Goal: Task Accomplishment & Management: Manage account settings

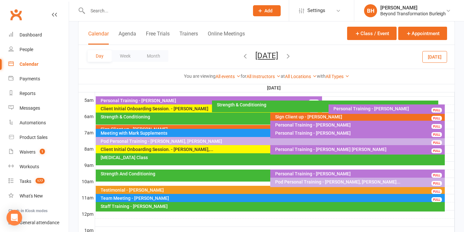
click at [269, 57] on button "[DATE]" at bounding box center [266, 55] width 23 height 9
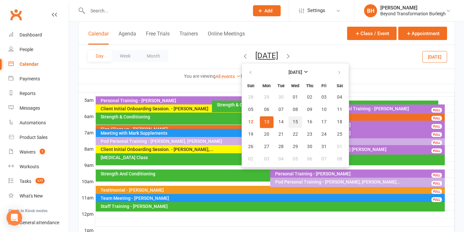
click at [289, 119] on button "15" at bounding box center [296, 122] width 14 height 12
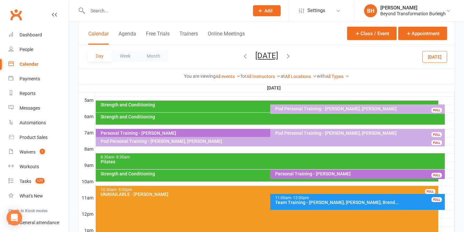
click at [199, 12] on input "text" at bounding box center [165, 10] width 159 height 9
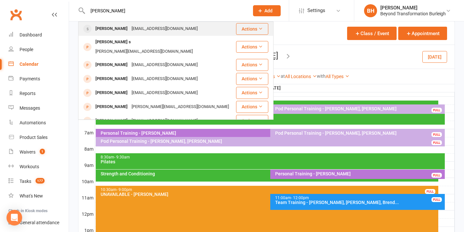
type input "[PERSON_NAME]"
click at [162, 27] on div "[EMAIL_ADDRESS][DOMAIN_NAME]" at bounding box center [165, 28] width 70 height 9
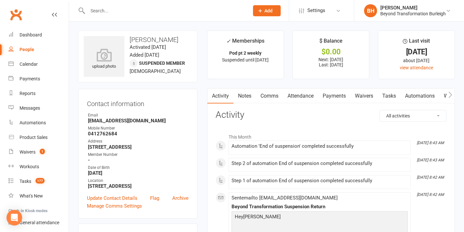
click at [311, 96] on link "Attendance" at bounding box center [300, 96] width 35 height 15
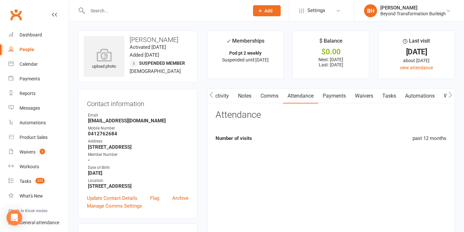
scroll to position [0, 0]
click at [333, 95] on link "Payments" at bounding box center [334, 96] width 32 height 15
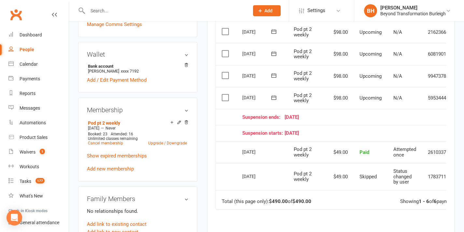
scroll to position [177, 0]
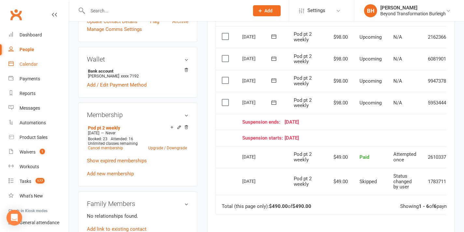
click at [23, 64] on div "Calendar" at bounding box center [29, 64] width 18 height 5
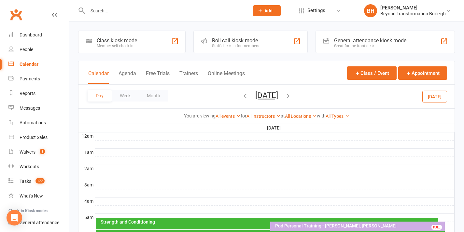
click at [255, 95] on button "[DATE]" at bounding box center [266, 95] width 23 height 9
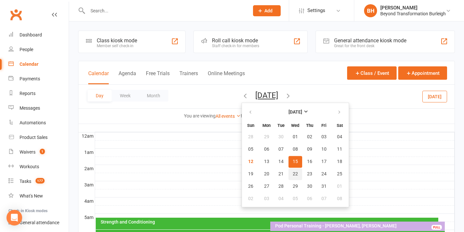
click at [293, 174] on span "22" at bounding box center [295, 174] width 5 height 5
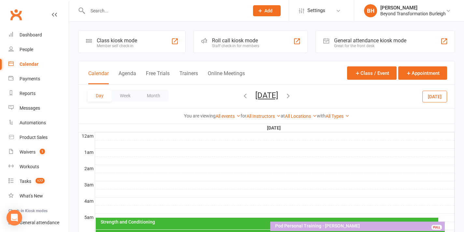
click at [261, 99] on button "[DATE]" at bounding box center [266, 95] width 23 height 9
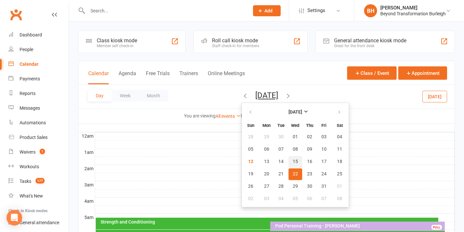
click at [293, 160] on span "15" at bounding box center [295, 161] width 5 height 5
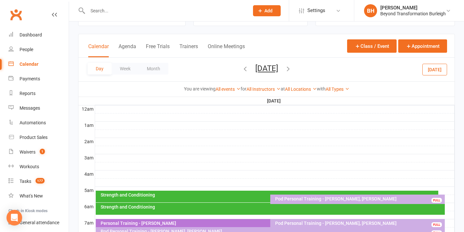
scroll to position [97, 0]
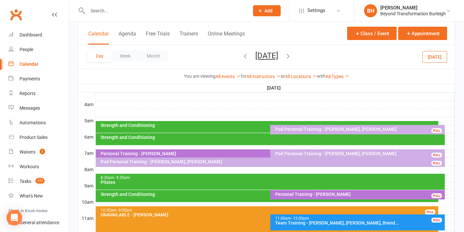
click at [333, 128] on div "Pod Personal Training - [PERSON_NAME], [PERSON_NAME]" at bounding box center [359, 129] width 169 height 5
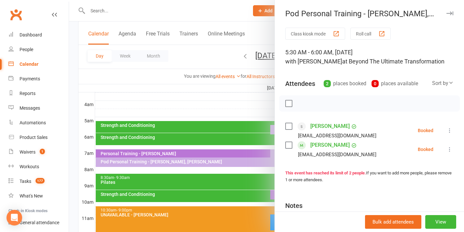
click at [447, 128] on icon at bounding box center [450, 130] width 7 height 7
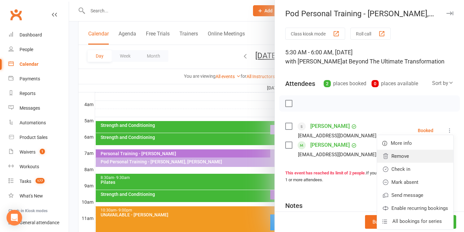
click at [396, 155] on link "Remove" at bounding box center [415, 156] width 76 height 13
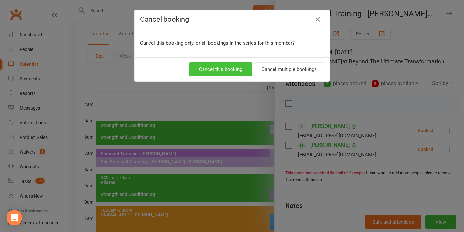
click at [234, 71] on button "Cancel this booking" at bounding box center [221, 70] width 64 height 14
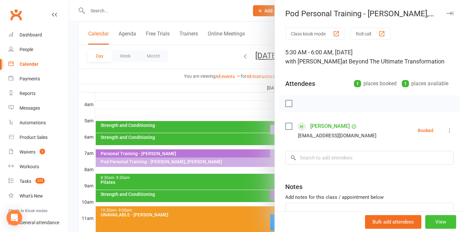
click at [436, 222] on button "View" at bounding box center [440, 222] width 31 height 14
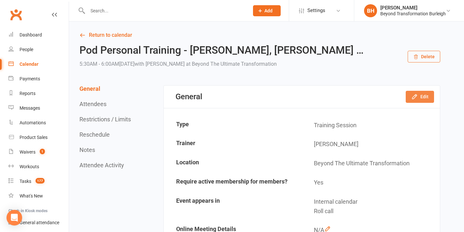
click at [423, 94] on button "Edit" at bounding box center [420, 97] width 28 height 12
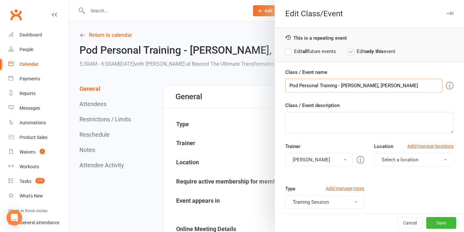
drag, startPoint x: 385, startPoint y: 86, endPoint x: 366, endPoint y: 87, distance: 19.2
click at [366, 87] on input "Pod Personal Training - [PERSON_NAME], [PERSON_NAME]" at bounding box center [363, 86] width 157 height 14
type input "Pod Personal Training - [PERSON_NAME]"
click at [435, 220] on button "Save" at bounding box center [441, 223] width 30 height 12
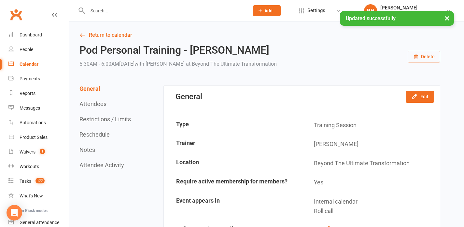
drag, startPoint x: 218, startPoint y: 60, endPoint x: 206, endPoint y: 57, distance: 12.4
click at [218, 60] on div "5:30AM - 6:00AM[DATE] with [PERSON_NAME] at Beyond The Ultimate Transformation" at bounding box center [177, 64] width 197 height 9
click at [118, 33] on link "Return to calendar" at bounding box center [259, 35] width 361 height 9
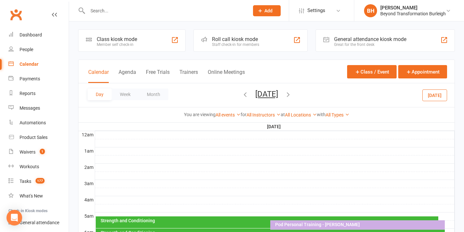
click at [292, 95] on icon "button" at bounding box center [288, 94] width 7 height 7
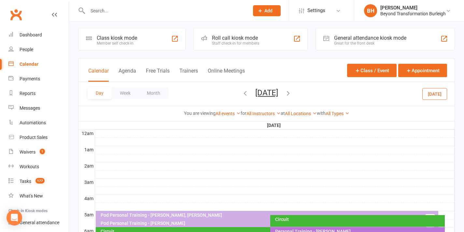
scroll to position [9, 0]
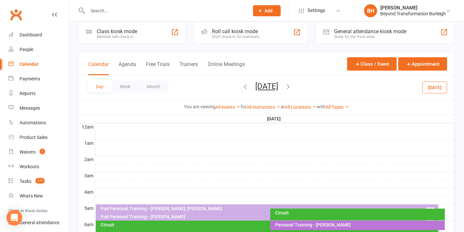
click at [222, 209] on div "Pod Personal Training - [PERSON_NAME], [PERSON_NAME]" at bounding box center [268, 209] width 337 height 5
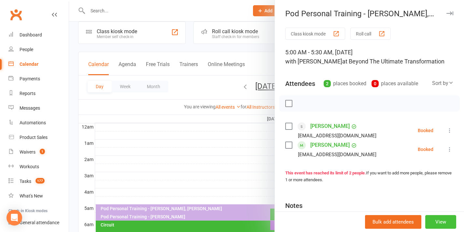
click at [437, 219] on button "View" at bounding box center [440, 222] width 31 height 14
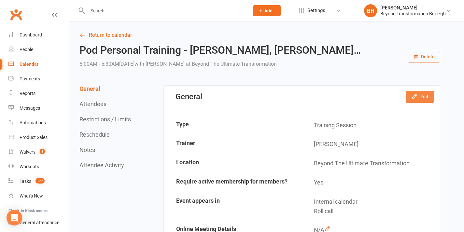
click at [424, 98] on button "Edit" at bounding box center [420, 97] width 28 height 12
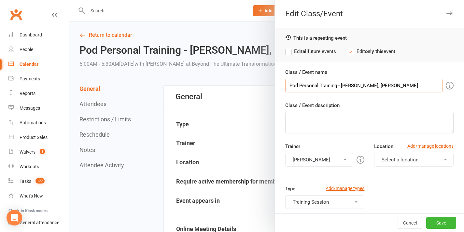
drag, startPoint x: 363, startPoint y: 85, endPoint x: 338, endPoint y: 85, distance: 25.1
click at [338, 85] on input "Pod Personal Training - [PERSON_NAME], [PERSON_NAME]" at bounding box center [363, 86] width 157 height 14
type input "Pod Personal Training - [PERSON_NAME]"
click at [429, 223] on button "Save" at bounding box center [441, 223] width 30 height 12
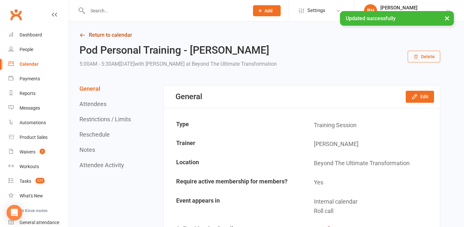
click at [108, 36] on link "Return to calendar" at bounding box center [259, 35] width 361 height 9
